Goal: Information Seeking & Learning: Learn about a topic

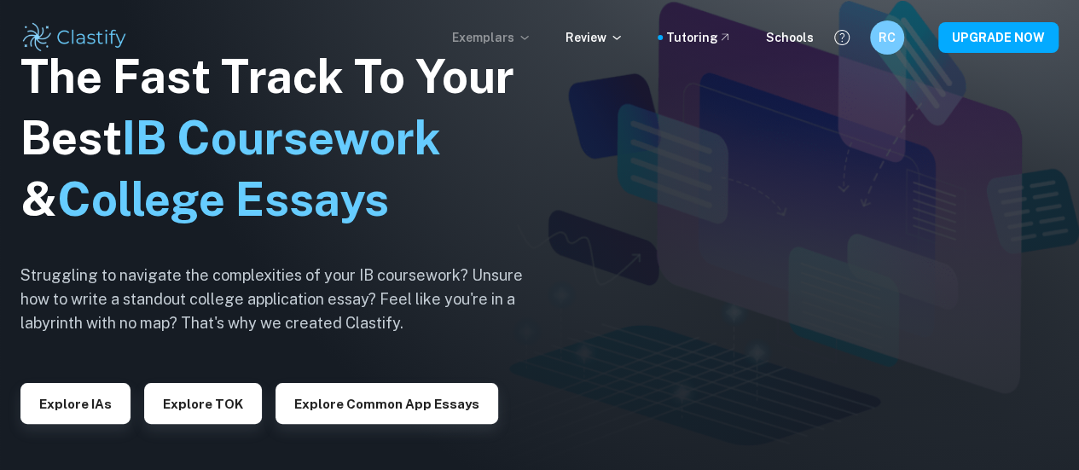
click at [478, 38] on p "Exemplars" at bounding box center [491, 37] width 79 height 19
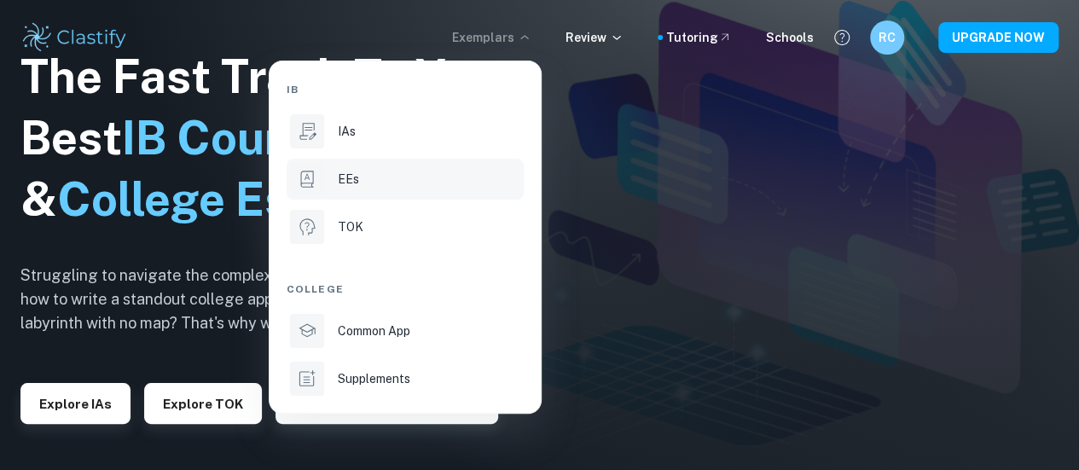
click at [386, 180] on div "EEs" at bounding box center [429, 179] width 183 height 19
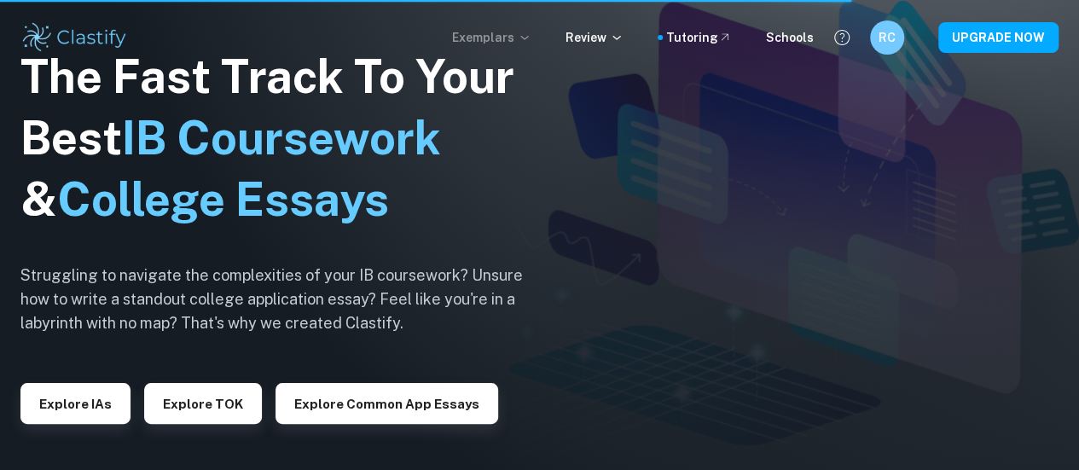
click at [480, 38] on p "Exemplars" at bounding box center [491, 37] width 79 height 19
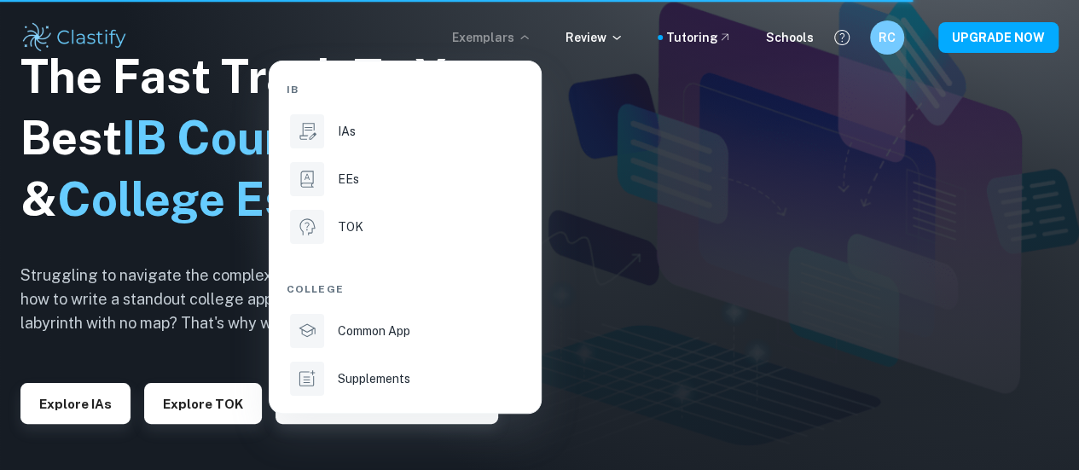
click at [671, 138] on div at bounding box center [539, 235] width 1079 height 470
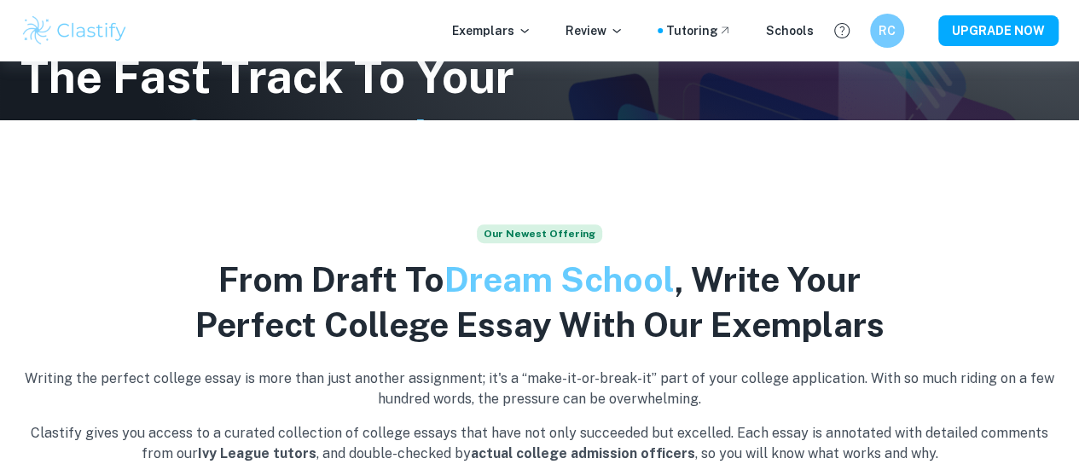
scroll to position [256, 0]
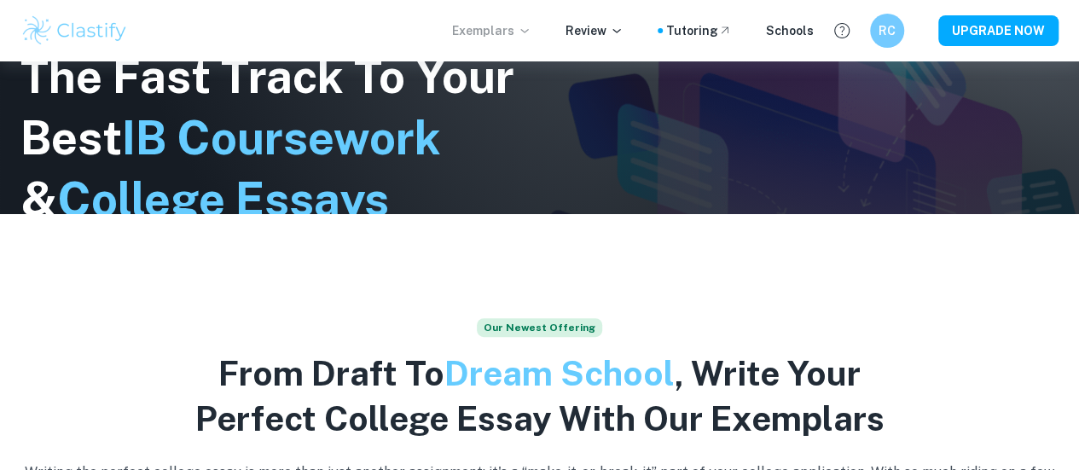
click at [521, 25] on p "Exemplars" at bounding box center [491, 30] width 79 height 19
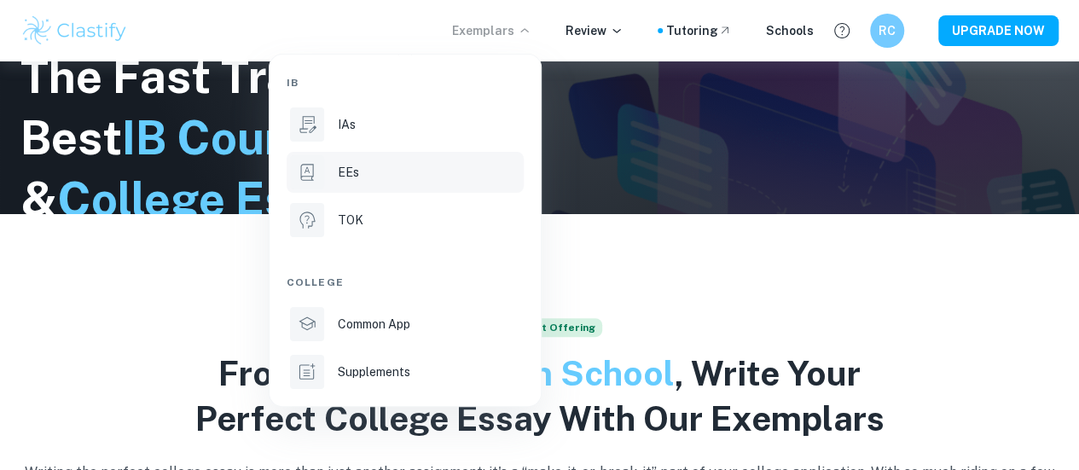
click at [394, 167] on div "EEs" at bounding box center [429, 172] width 183 height 19
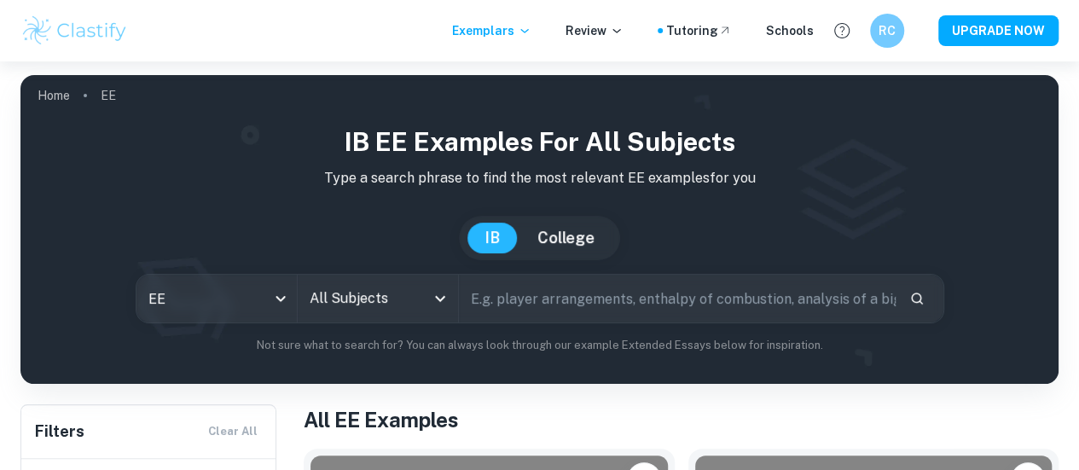
scroll to position [427, 0]
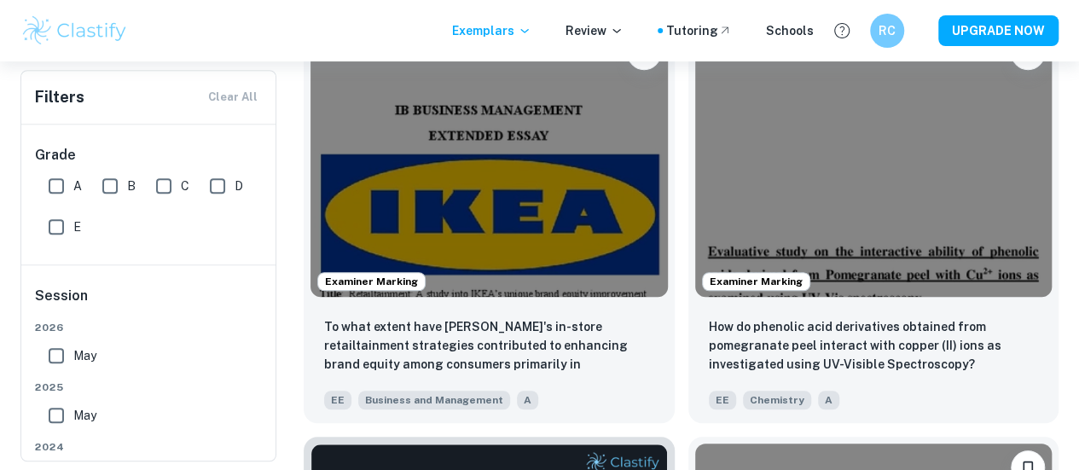
click at [61, 181] on input "A" at bounding box center [56, 186] width 34 height 34
checkbox input "true"
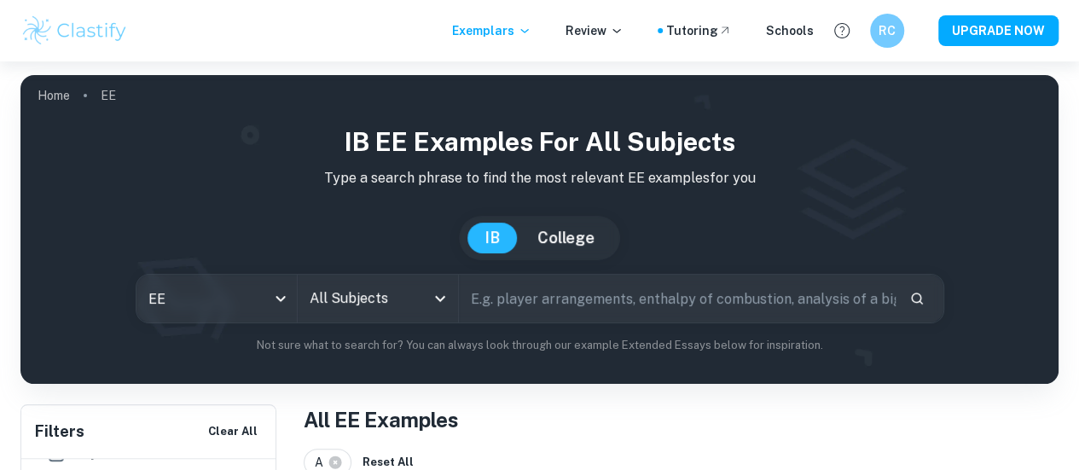
scroll to position [171, 0]
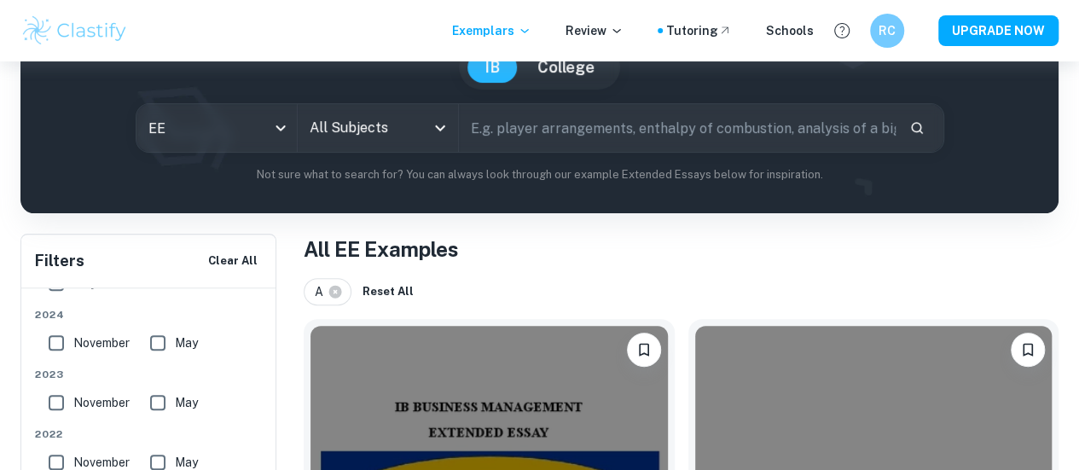
click at [451, 124] on icon "Open" at bounding box center [440, 128] width 20 height 20
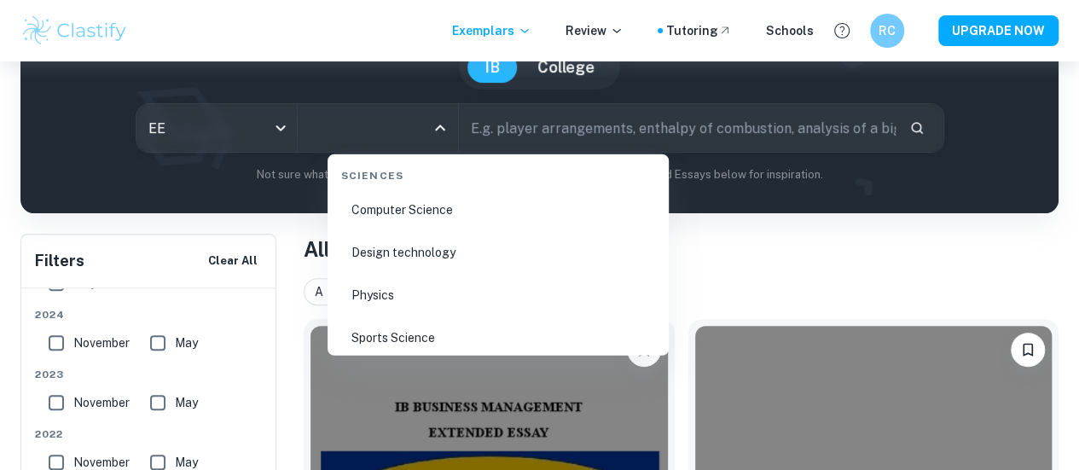
scroll to position [2645, 0]
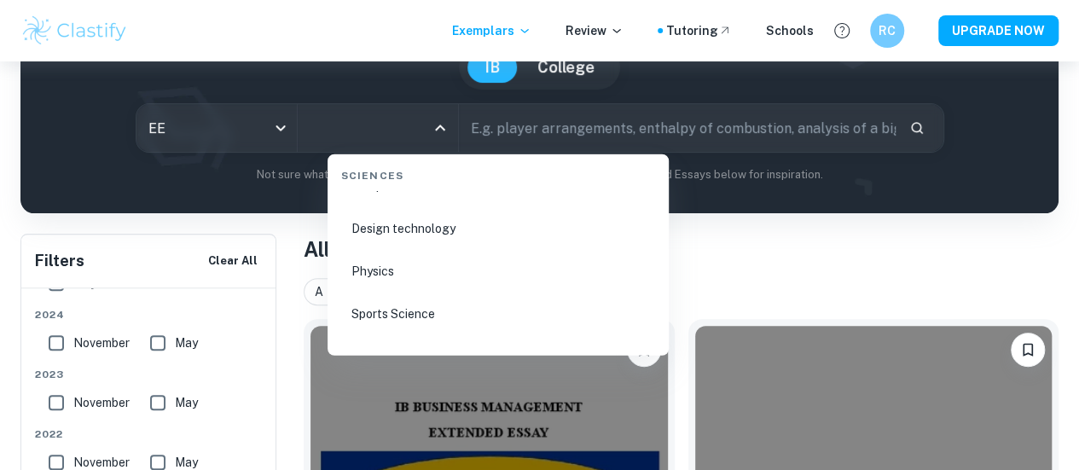
click at [407, 268] on li "Physics" at bounding box center [498, 271] width 328 height 39
type input "Physics"
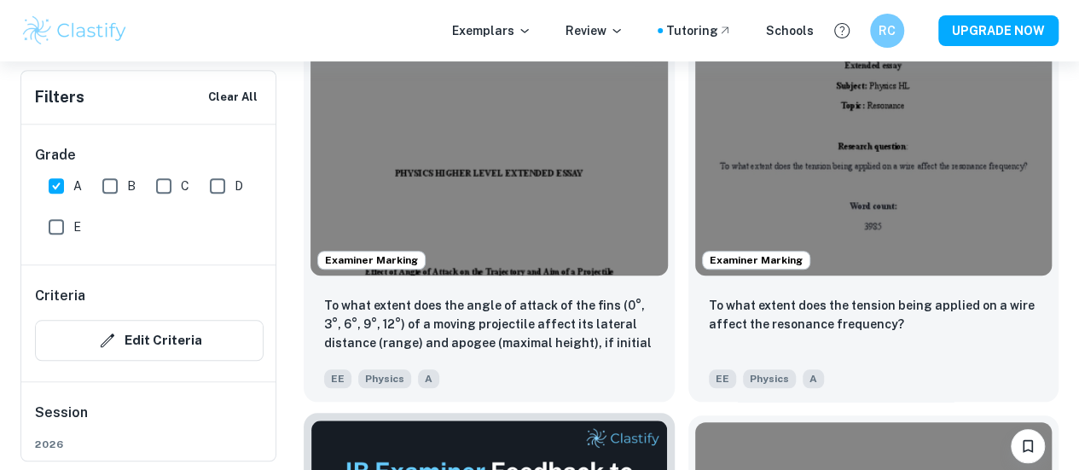
scroll to position [768, 0]
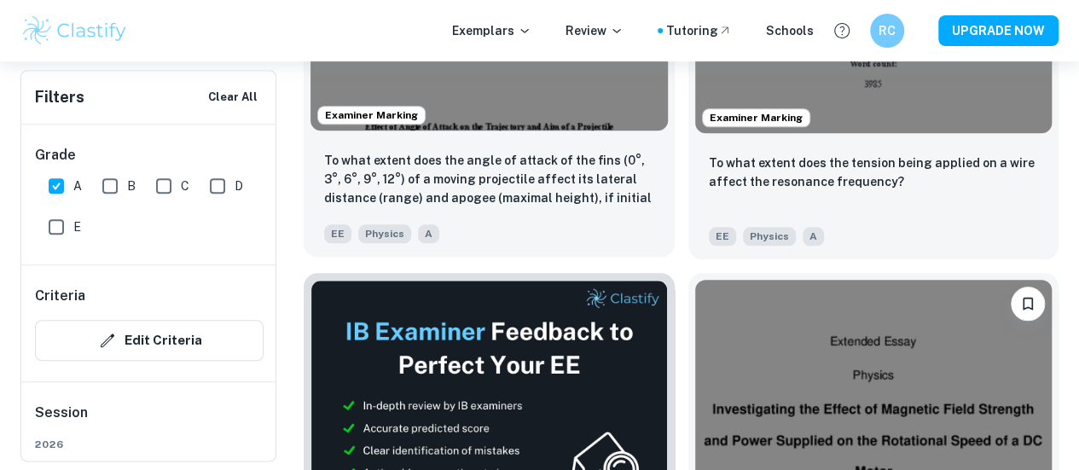
click at [509, 137] on div "To what extent does the angle of attack of the fins (0°, 3°, 6°, 9°, 12°) of a …" at bounding box center [489, 196] width 371 height 119
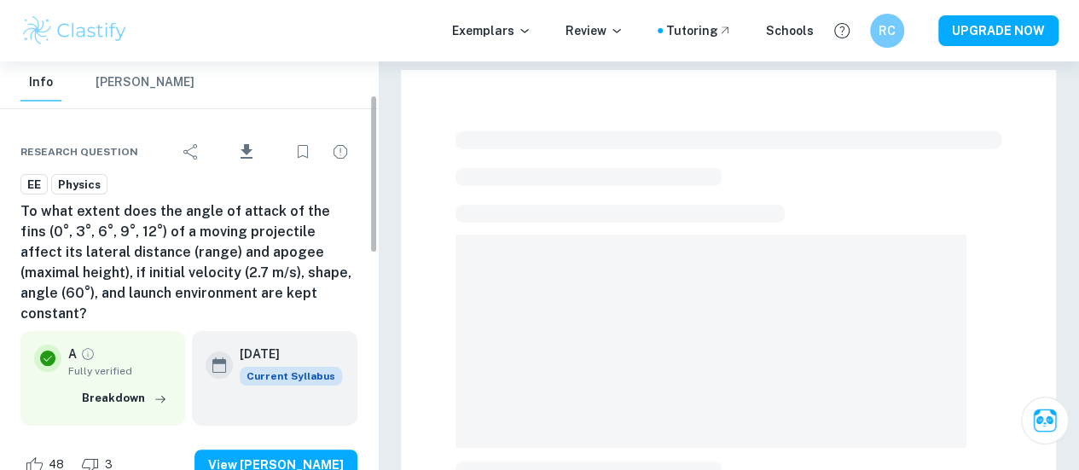
scroll to position [85, 0]
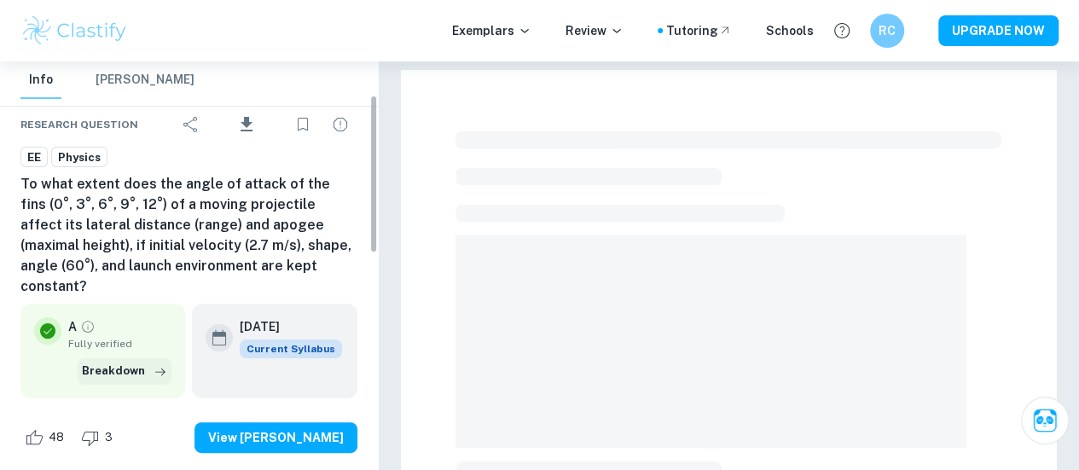
click at [102, 358] on button "Breakdown" at bounding box center [125, 371] width 94 height 26
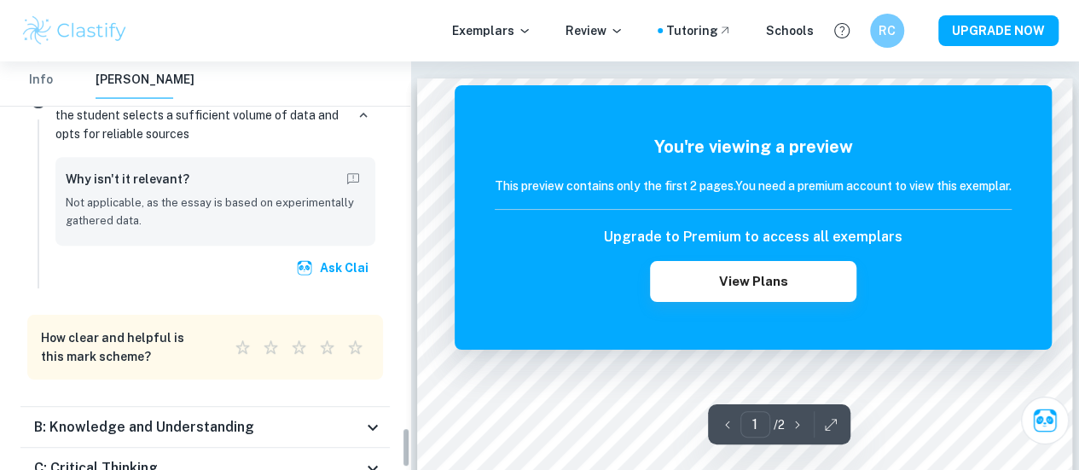
scroll to position [3749, 0]
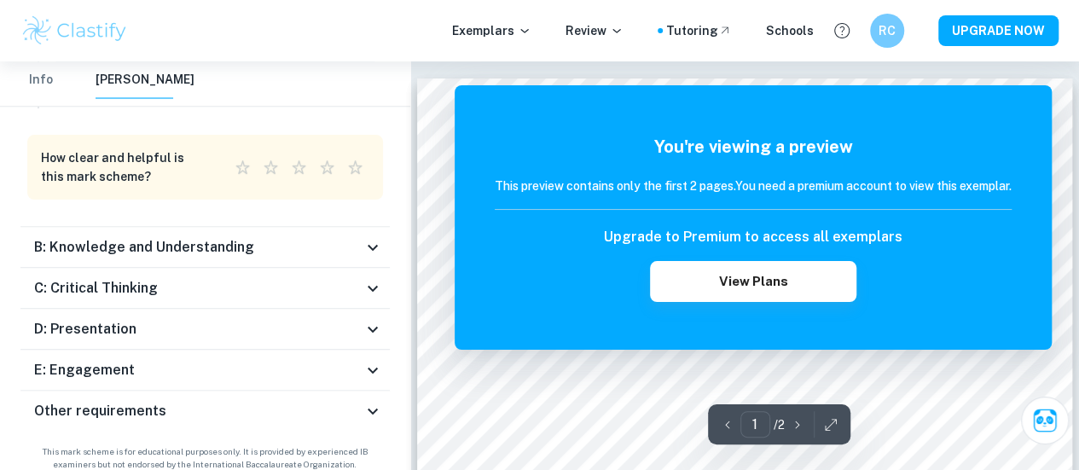
click at [189, 247] on div "B: Knowledge and Understanding" at bounding box center [204, 247] width 369 height 41
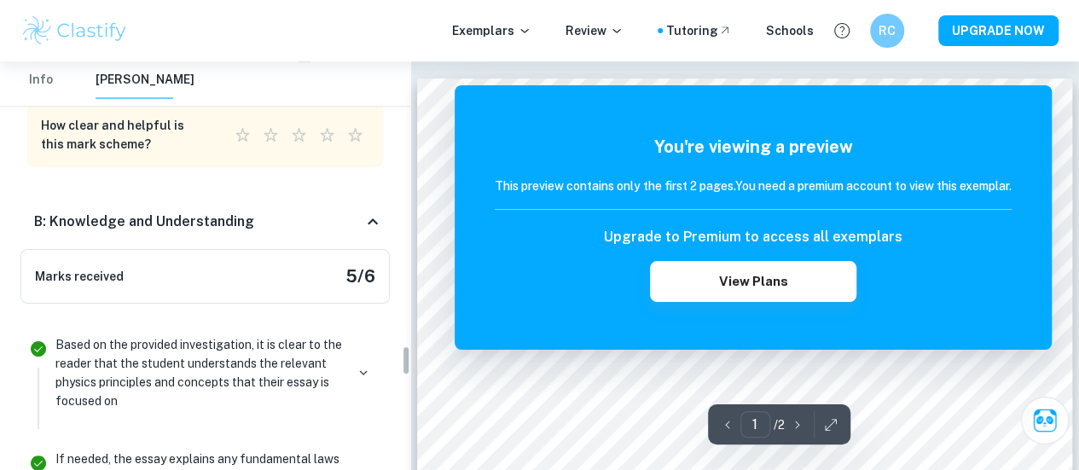
scroll to position [3844, 0]
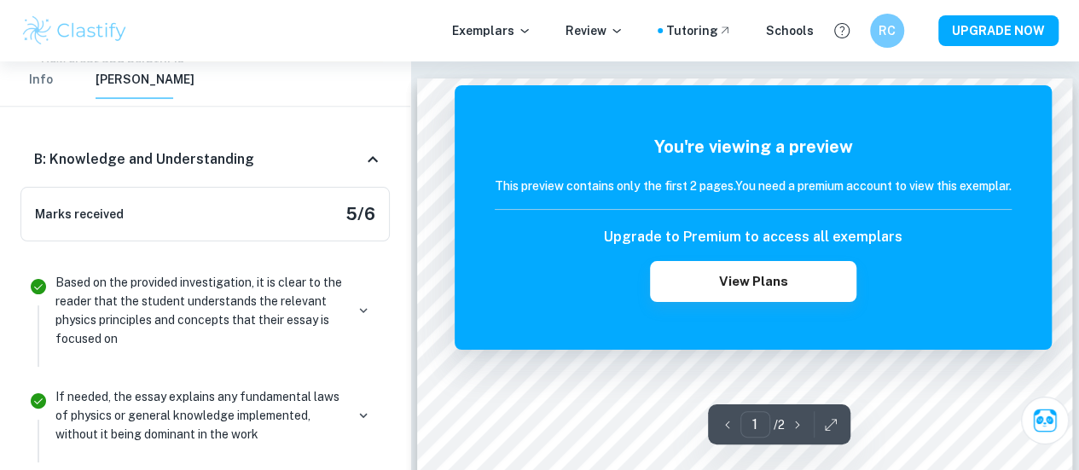
click at [229, 158] on h6 "B: Knowledge and Understanding" at bounding box center [144, 159] width 220 height 20
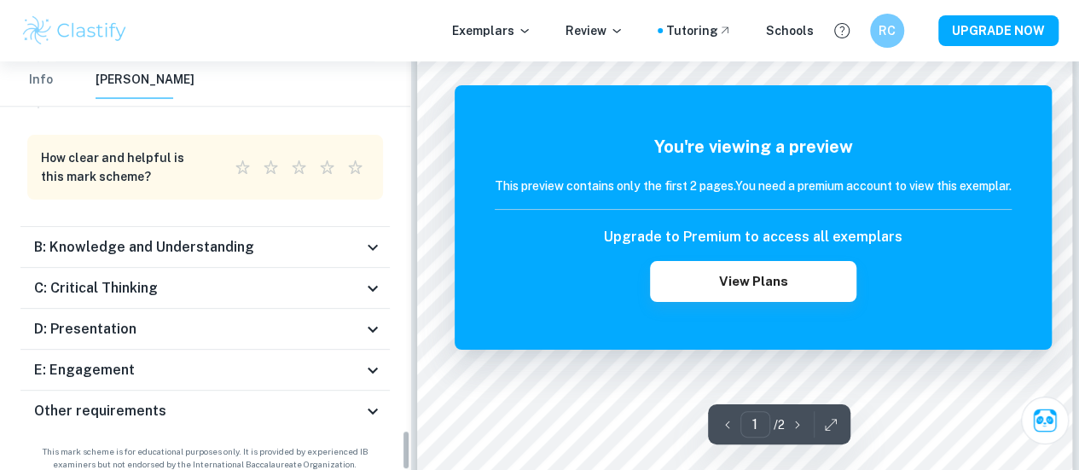
scroll to position [256, 0]
click at [311, 280] on div "C: Critical Thinking" at bounding box center [198, 288] width 329 height 20
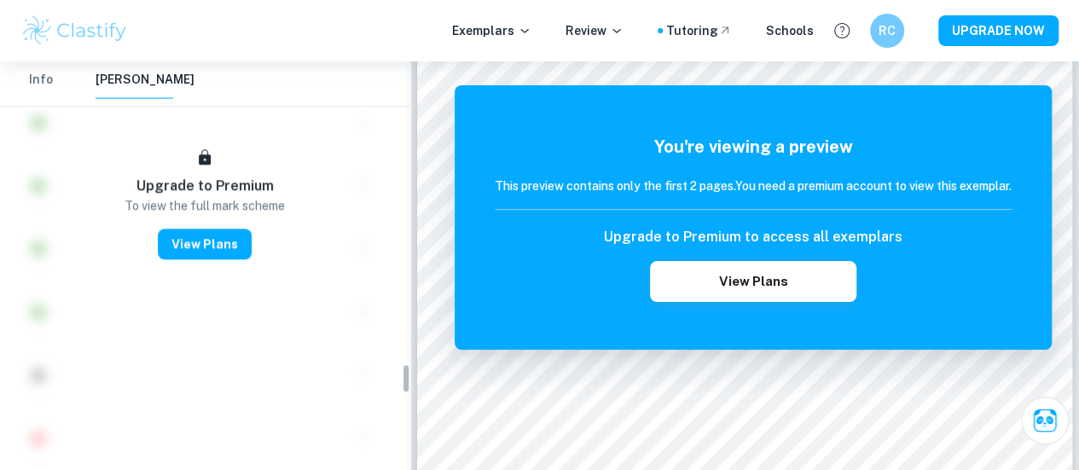
scroll to position [3807, 0]
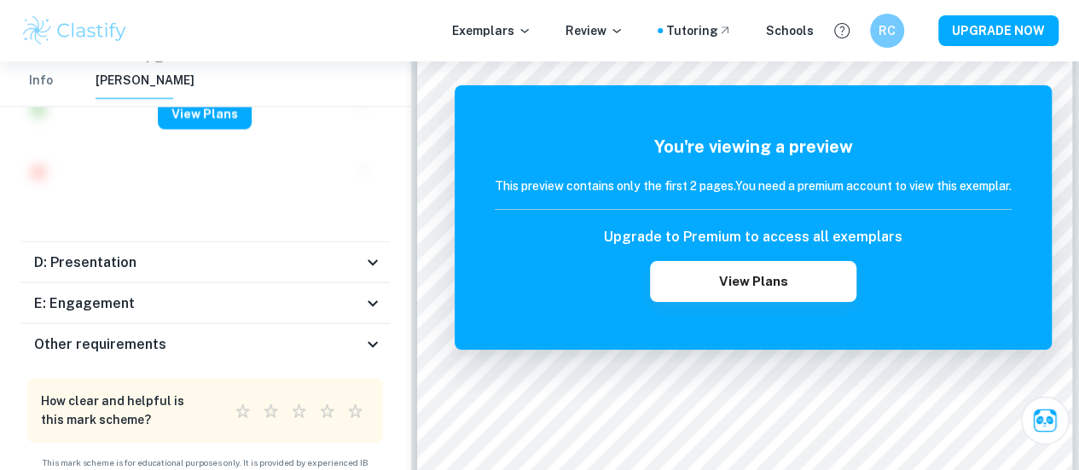
click at [286, 252] on div "D: Presentation" at bounding box center [198, 262] width 329 height 20
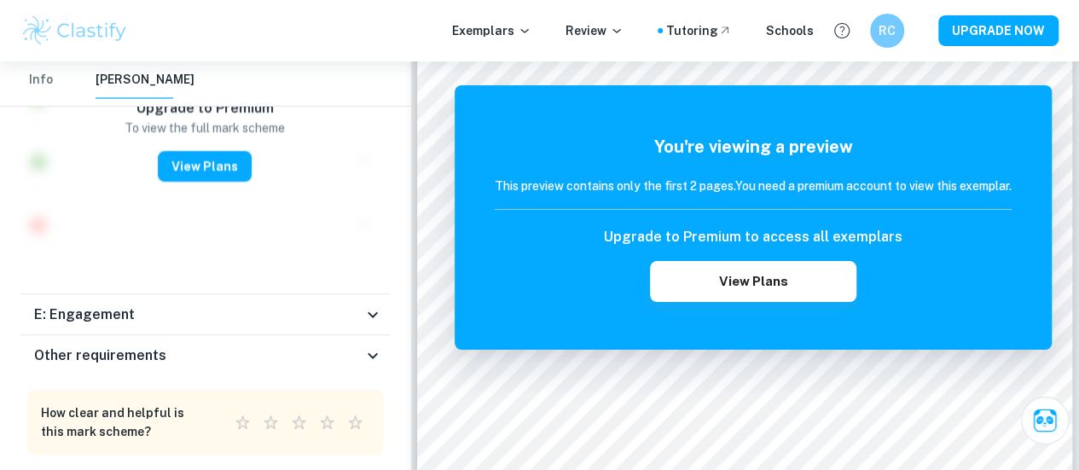
click at [246, 305] on div "E: Engagement" at bounding box center [198, 315] width 329 height 20
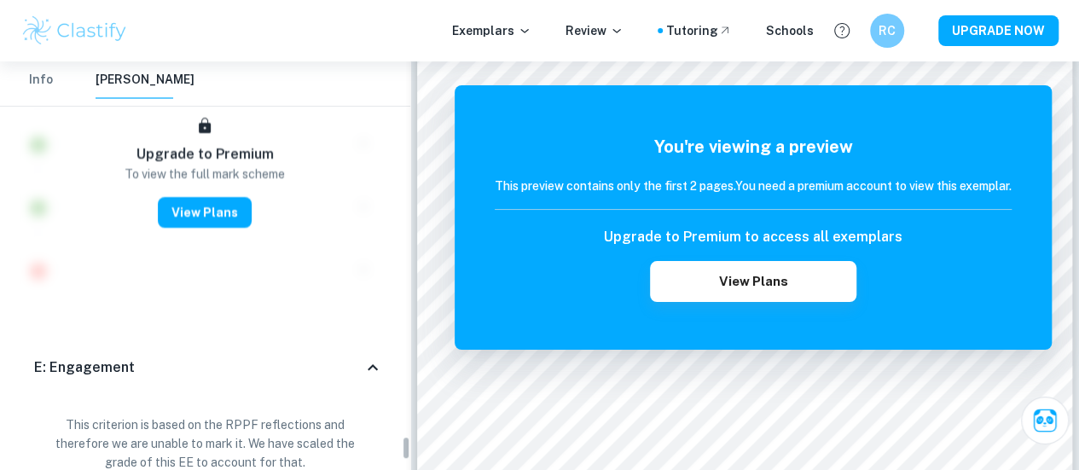
scroll to position [6582, 0]
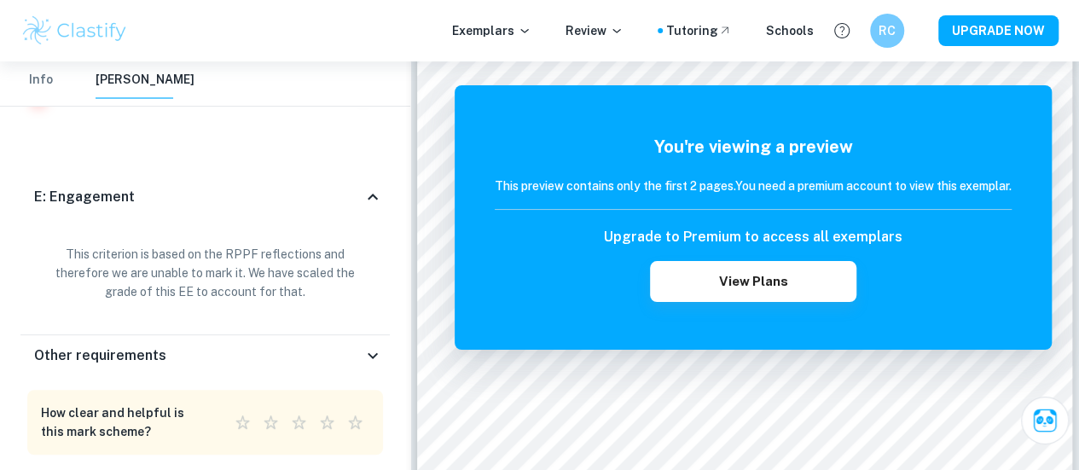
click at [300, 175] on div "E: Engagement" at bounding box center [204, 197] width 369 height 55
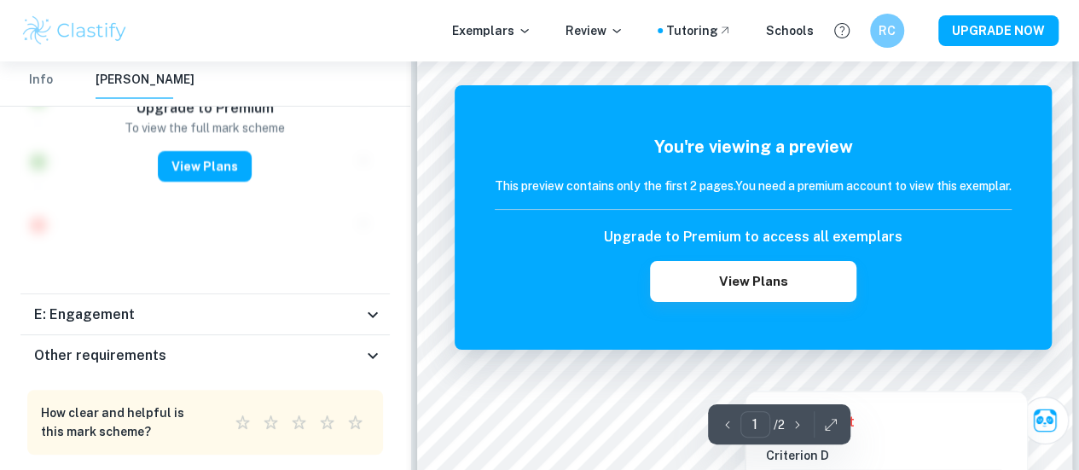
scroll to position [379, 0]
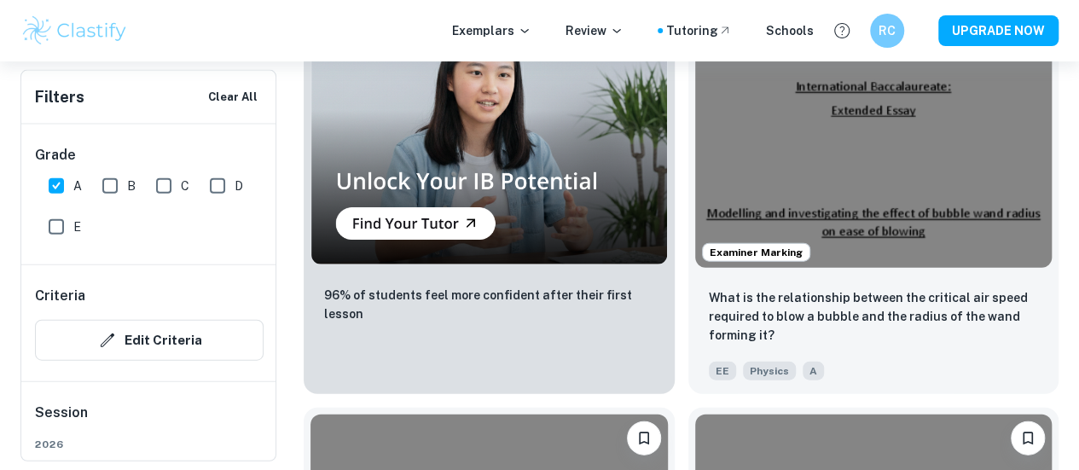
scroll to position [1792, 0]
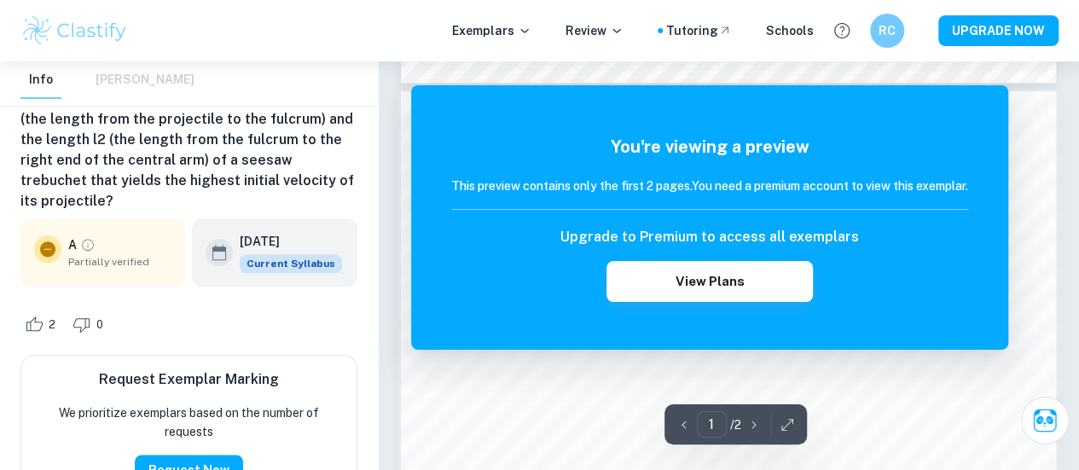
scroll to position [1024, 0]
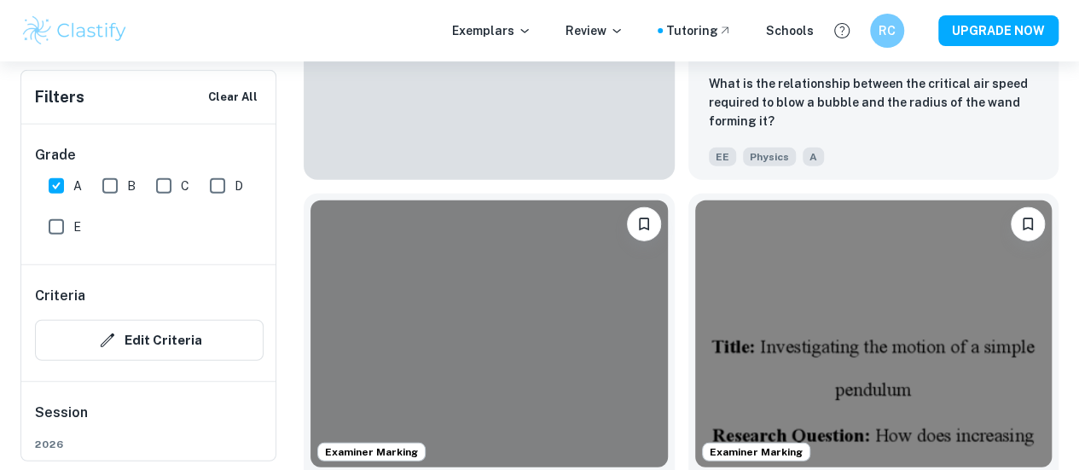
scroll to position [2219, 0]
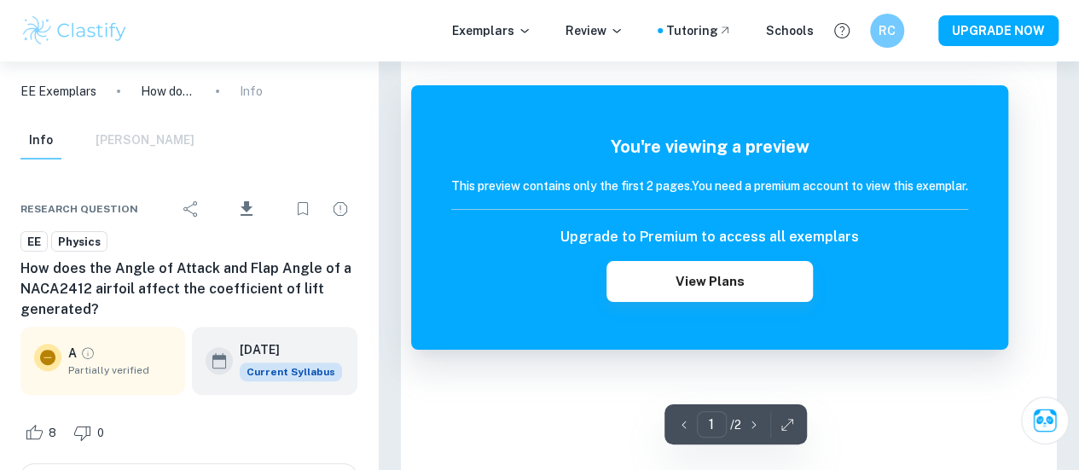
scroll to position [256, 0]
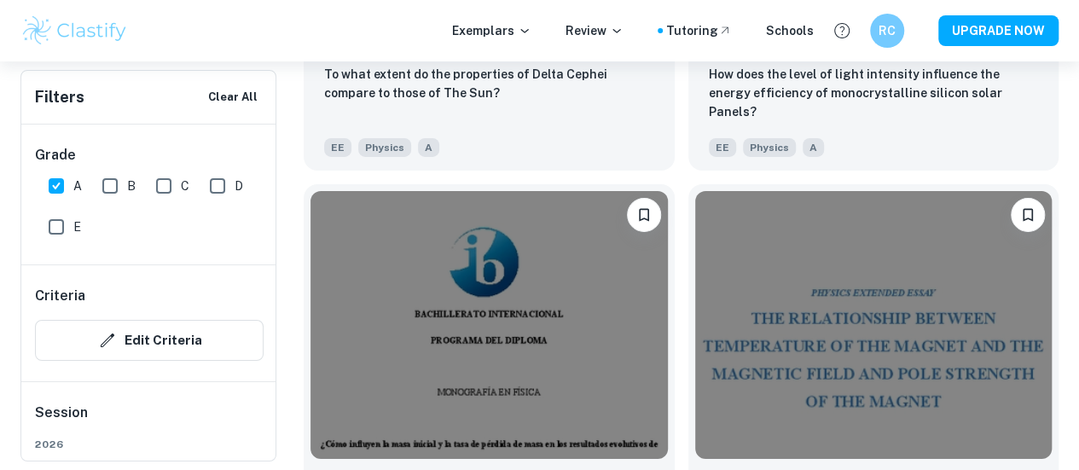
scroll to position [3015, 0]
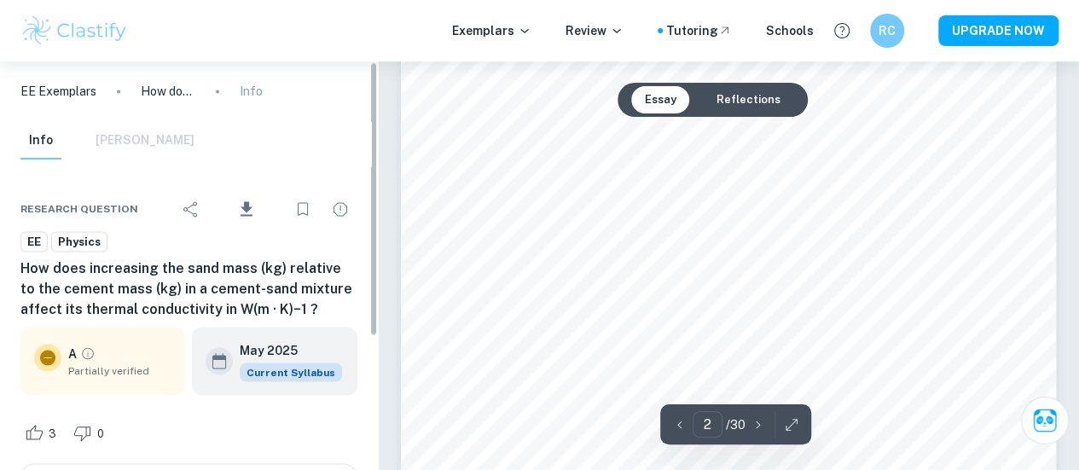
scroll to position [199, 0]
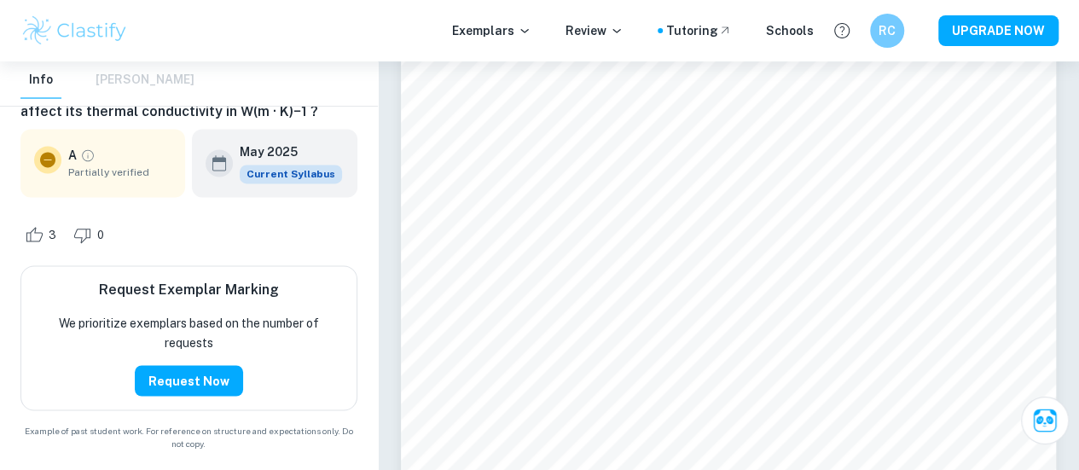
click at [76, 166] on span "Partially verified" at bounding box center [119, 172] width 103 height 15
click at [95, 158] on icon "Grade partially verified" at bounding box center [87, 155] width 15 height 15
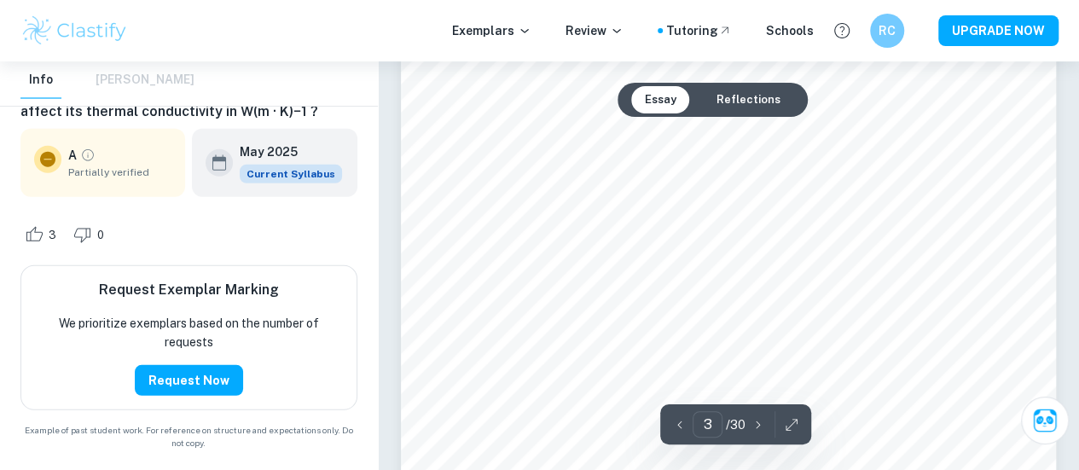
click at [730, 96] on button "Reflections" at bounding box center [748, 99] width 91 height 27
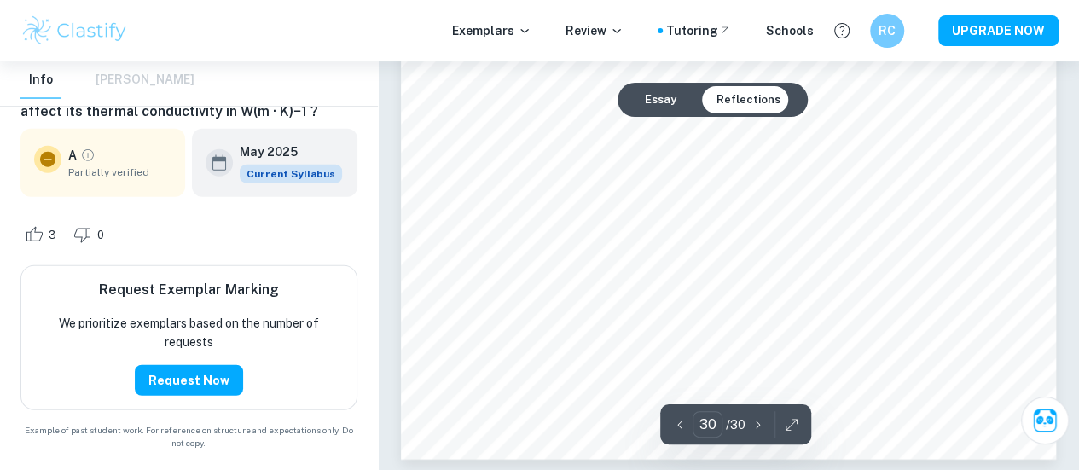
scroll to position [27887, 0]
click at [656, 105] on button "Essay" at bounding box center [660, 99] width 59 height 27
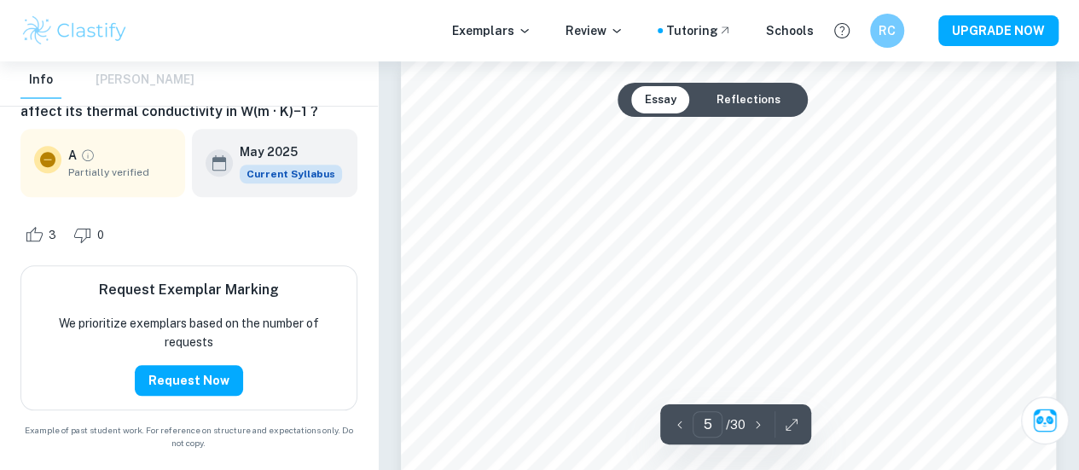
scroll to position [3858, 0]
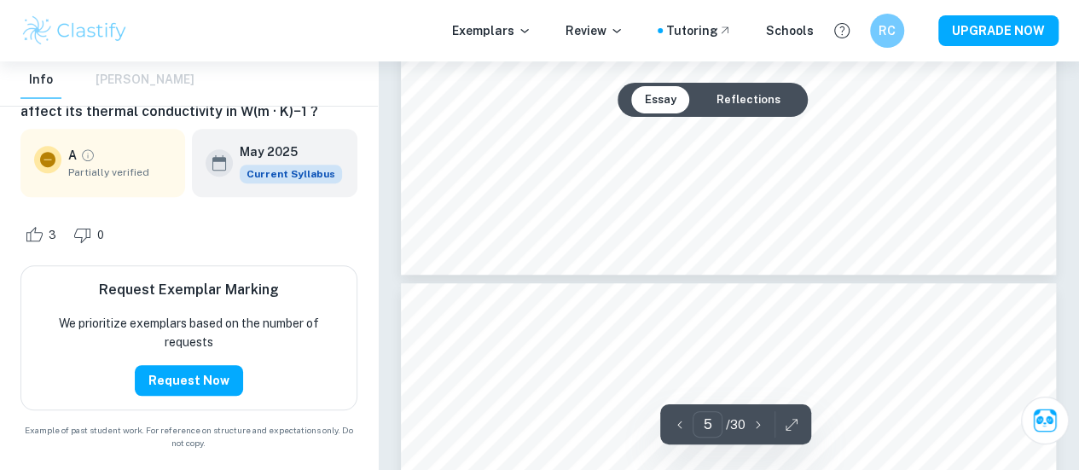
type input "4"
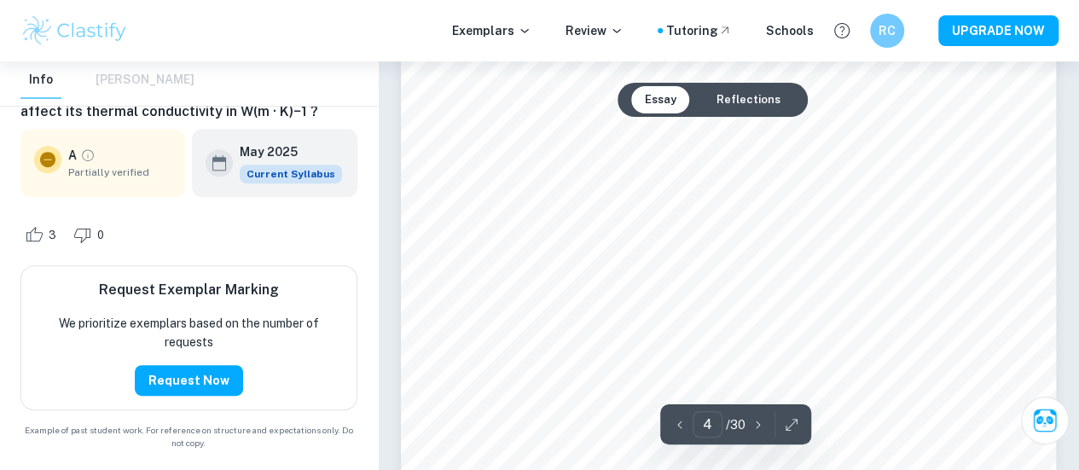
scroll to position [3517, 0]
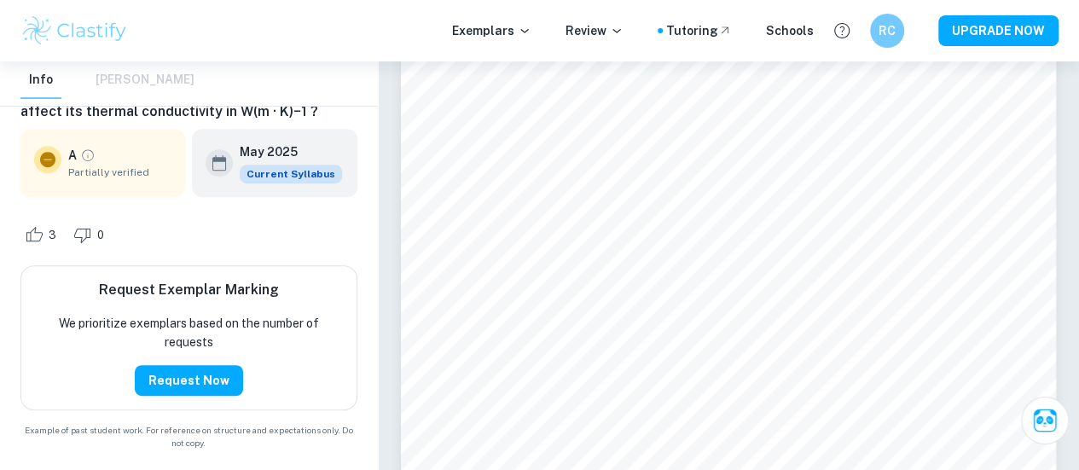
click at [51, 32] on img at bounding box center [74, 31] width 108 height 34
